Goal: Task Accomplishment & Management: Use online tool/utility

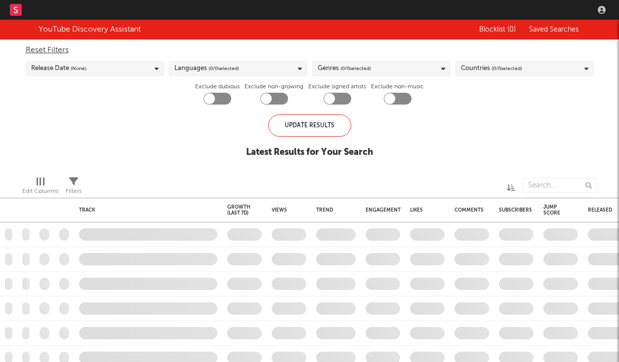
checkbox input "true"
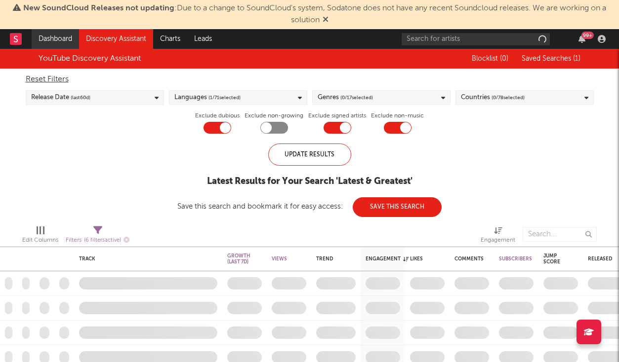
click at [50, 38] on link "Dashboard" at bounding box center [55, 39] width 47 height 20
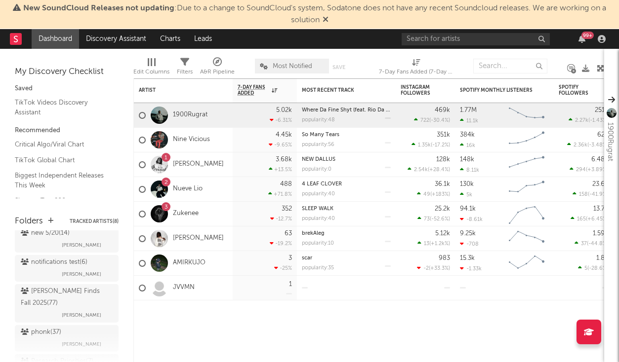
scroll to position [357, 0]
click at [58, 304] on div "[PERSON_NAME] Finds Fall 2025 ( 77 ) [PERSON_NAME]" at bounding box center [67, 305] width 92 height 36
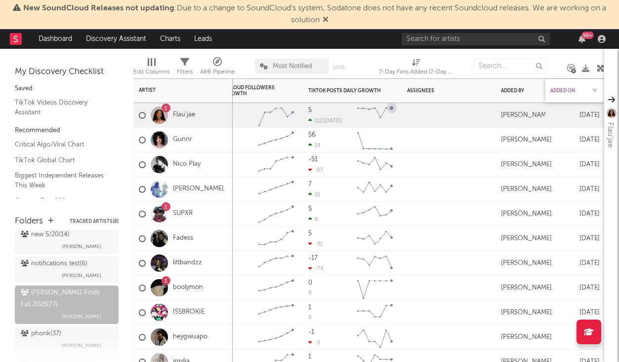
click at [573, 91] on div "Added On" at bounding box center [567, 91] width 35 height 6
